Goal: Task Accomplishment & Management: Manage account settings

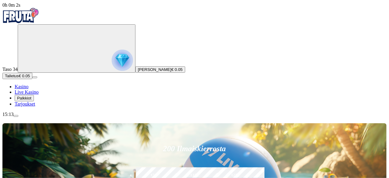
click at [19, 78] on span "Talletus" at bounding box center [12, 76] width 14 height 5
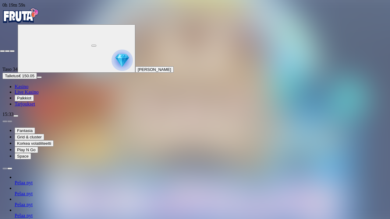
click at [15, 50] on button "button" at bounding box center [12, 51] width 5 height 2
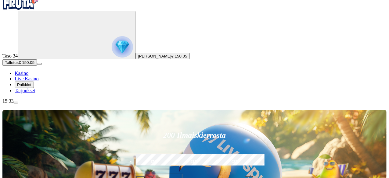
scroll to position [24, 0]
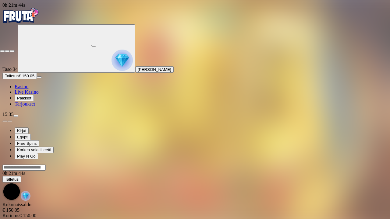
click at [12, 51] on span "fullscreen-exit icon" at bounding box center [12, 51] width 0 height 0
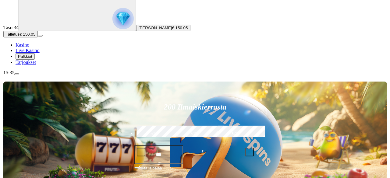
scroll to position [43, 0]
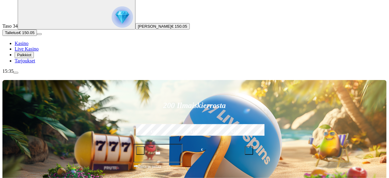
click at [16, 73] on span "menu icon" at bounding box center [16, 73] width 0 height 0
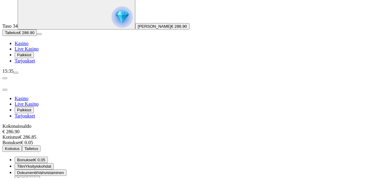
click at [20, 147] on span "Kotiutus" at bounding box center [12, 149] width 15 height 5
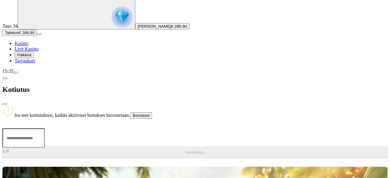
click at [45, 129] on input "number" at bounding box center [23, 139] width 42 height 20
type input "***"
click at [185, 150] on span "Ulosmaksu" at bounding box center [194, 152] width 19 height 5
click at [16, 73] on span "menu icon" at bounding box center [16, 73] width 0 height 0
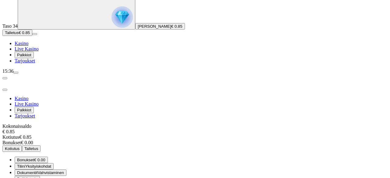
scroll to position [37, 0]
